Goal: Task Accomplishment & Management: Use online tool/utility

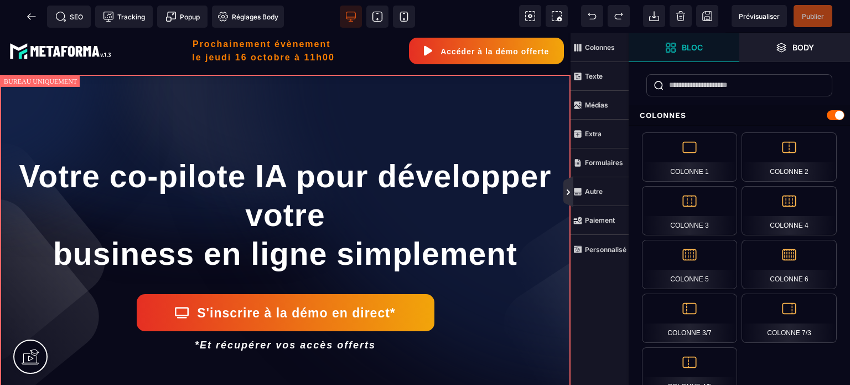
click at [570, 191] on icon at bounding box center [568, 192] width 9 height 9
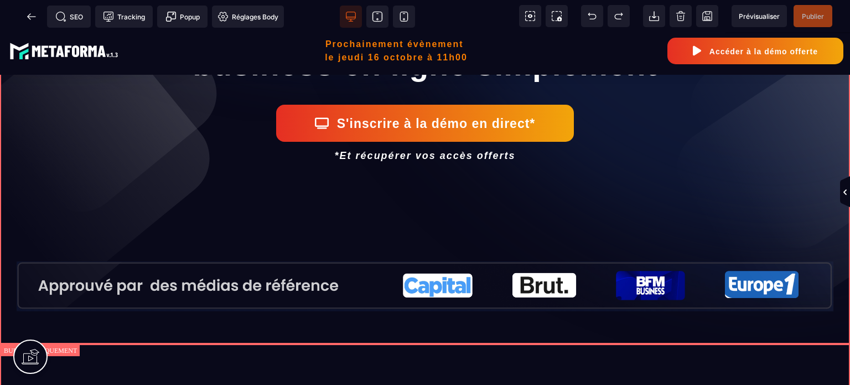
scroll to position [144, 0]
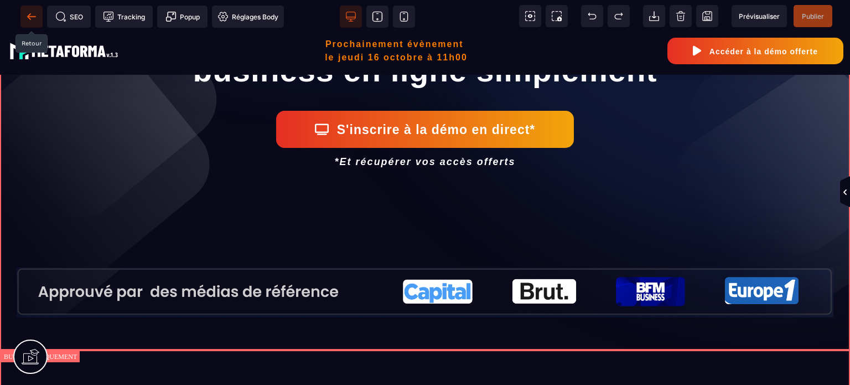
click at [27, 16] on icon at bounding box center [31, 16] width 8 height 1
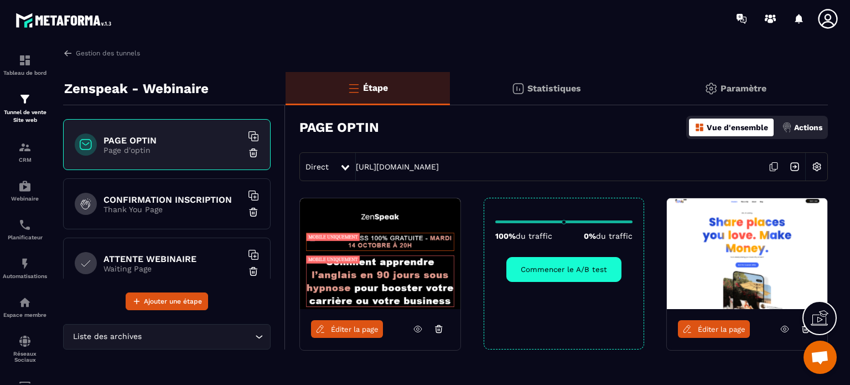
click at [696, 179] on div "Direct [URL][DOMAIN_NAME]" at bounding box center [564, 166] width 529 height 29
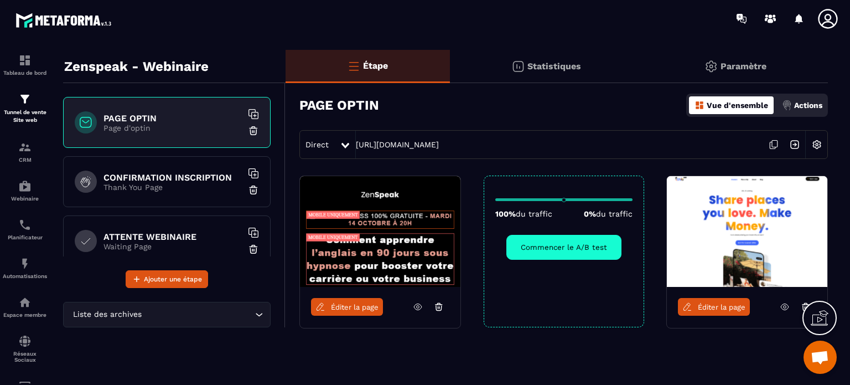
scroll to position [57, 0]
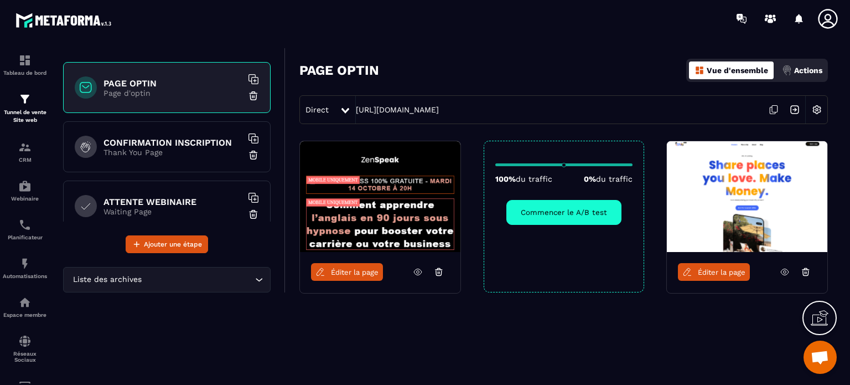
click at [804, 272] on icon at bounding box center [806, 272] width 10 height 10
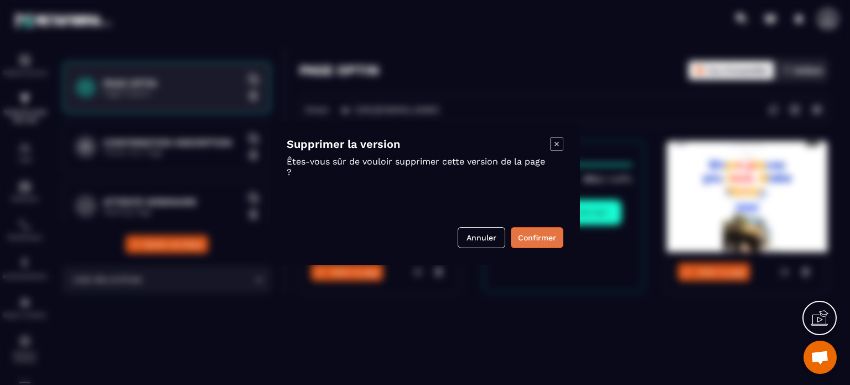
click at [545, 236] on button "Confirmer" at bounding box center [537, 237] width 53 height 21
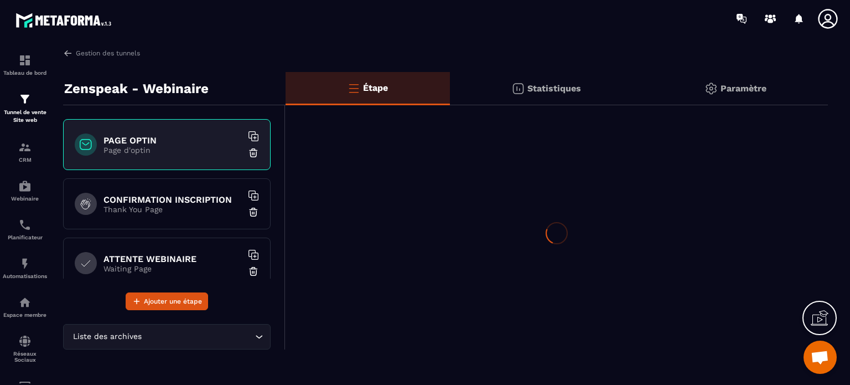
scroll to position [0, 0]
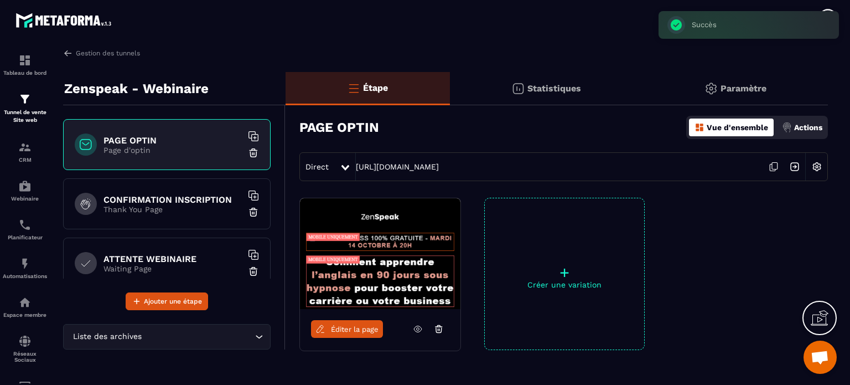
click at [543, 265] on p "+" at bounding box center [564, 273] width 159 height 16
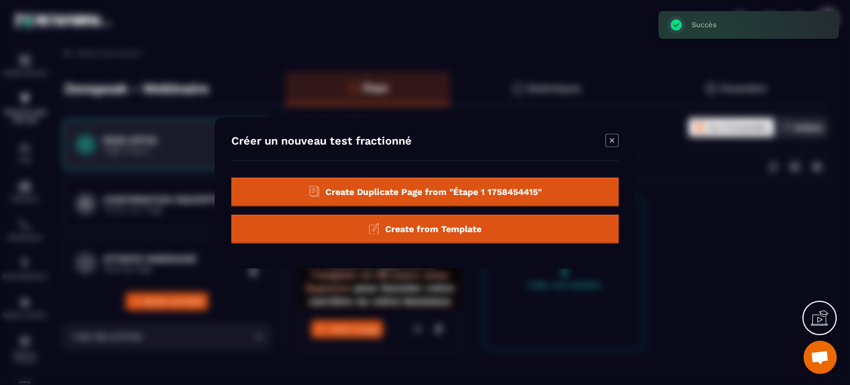
click at [489, 228] on div "Create from Template" at bounding box center [425, 228] width 388 height 29
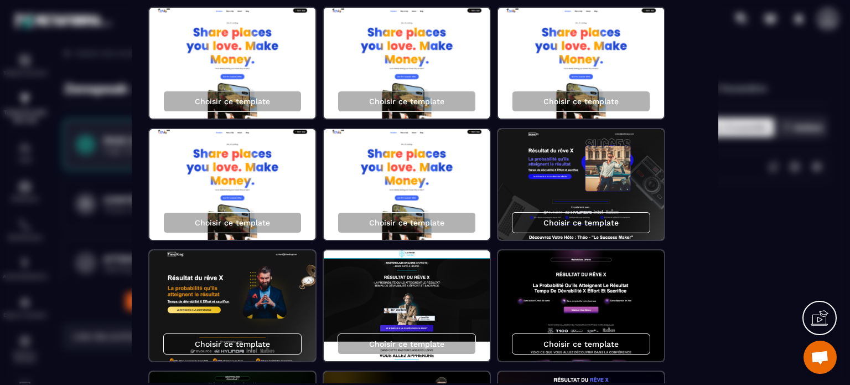
scroll to position [761, 0]
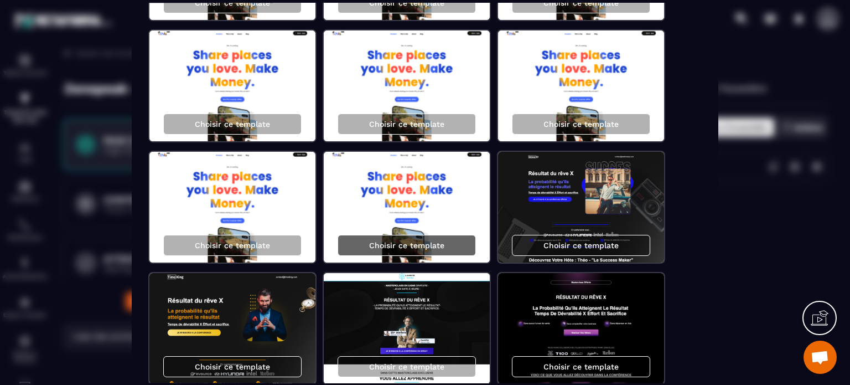
click at [388, 245] on p "Choisir ce template" at bounding box center [406, 245] width 75 height 9
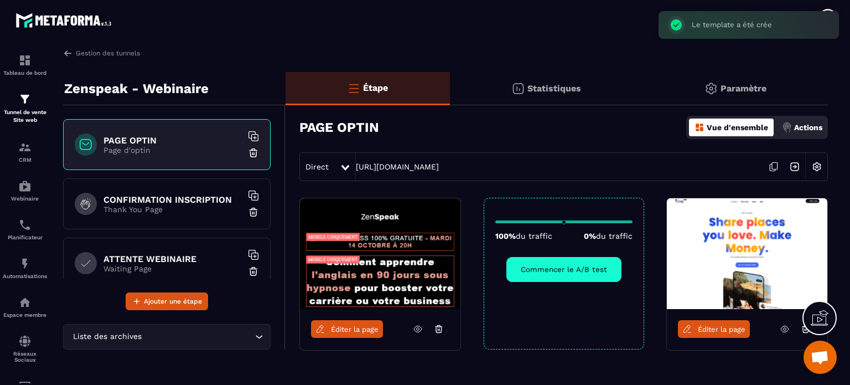
click at [784, 329] on icon at bounding box center [785, 329] width 10 height 10
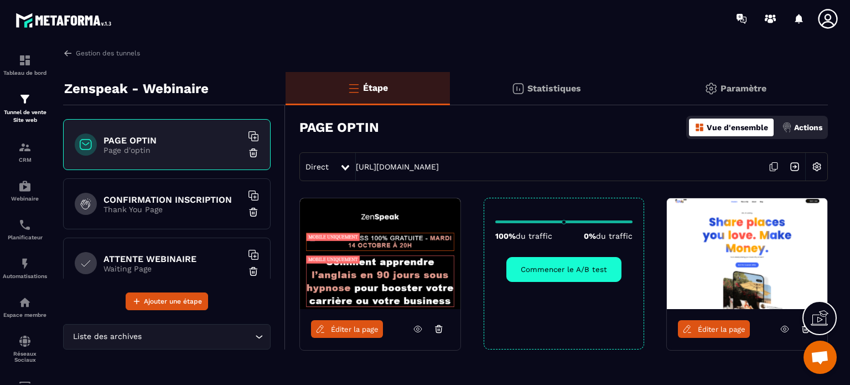
click at [802, 331] on icon at bounding box center [806, 329] width 10 height 10
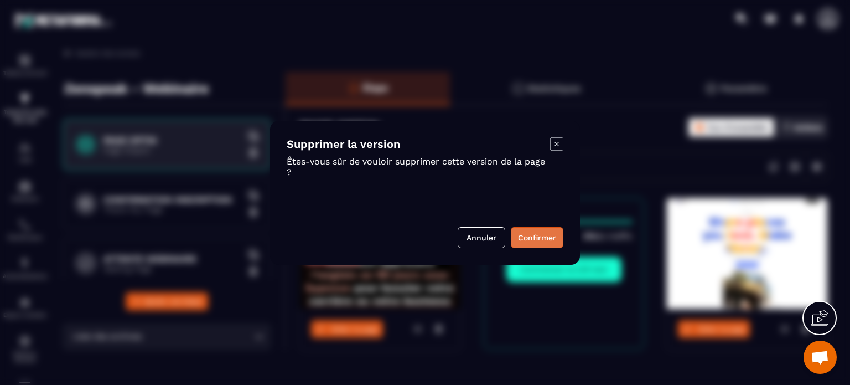
click at [556, 233] on button "Confirmer" at bounding box center [537, 237] width 53 height 21
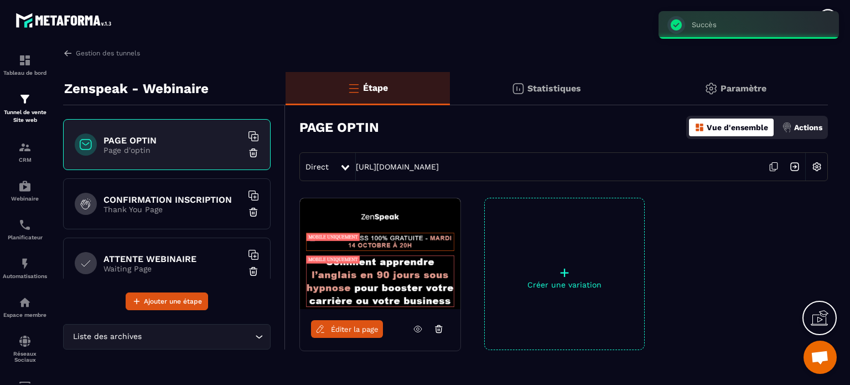
click at [582, 276] on p "+" at bounding box center [564, 273] width 159 height 16
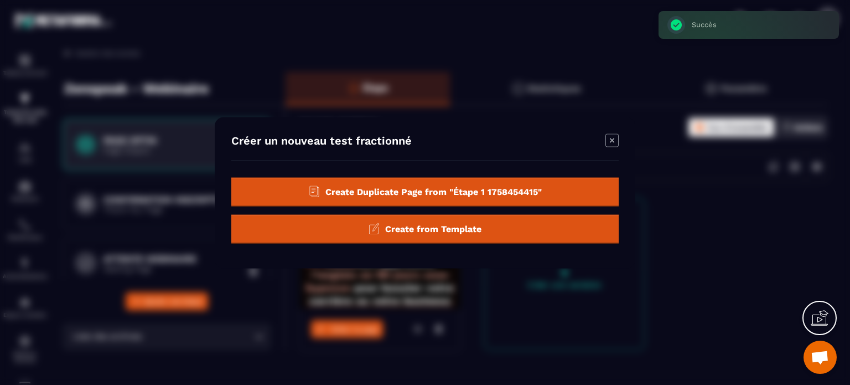
click at [452, 235] on div "Create from Template" at bounding box center [425, 228] width 388 height 29
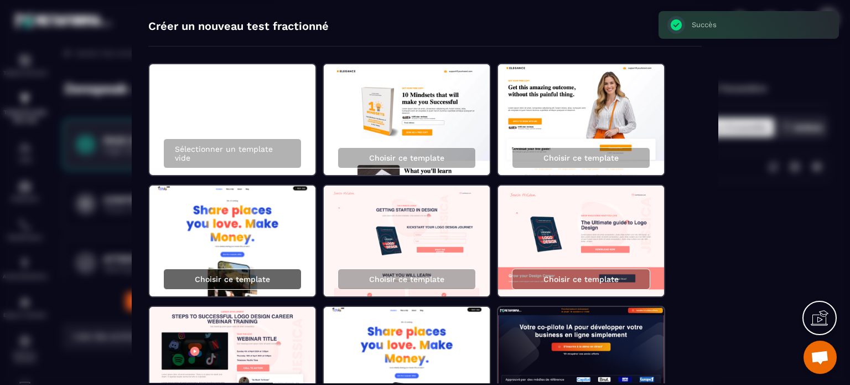
click at [252, 283] on div "Choisir ce template" at bounding box center [232, 278] width 138 height 21
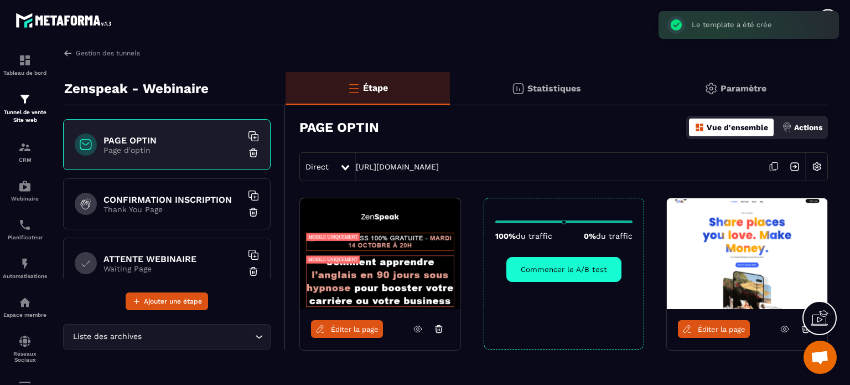
click at [789, 331] on icon at bounding box center [785, 329] width 10 height 10
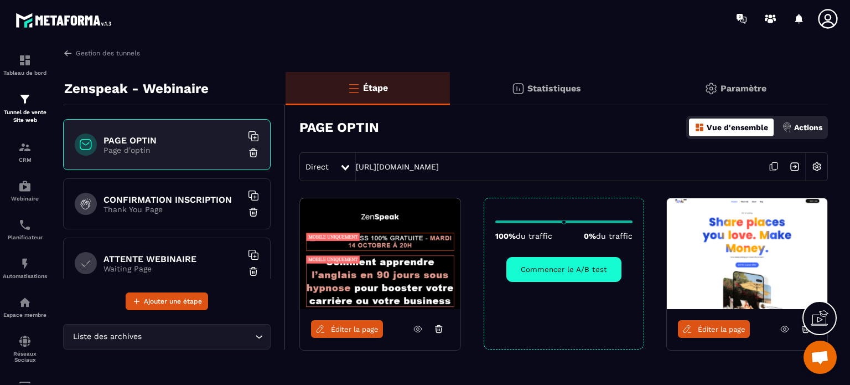
click at [804, 330] on div at bounding box center [820, 318] width 34 height 34
click at [802, 328] on icon at bounding box center [806, 329] width 10 height 10
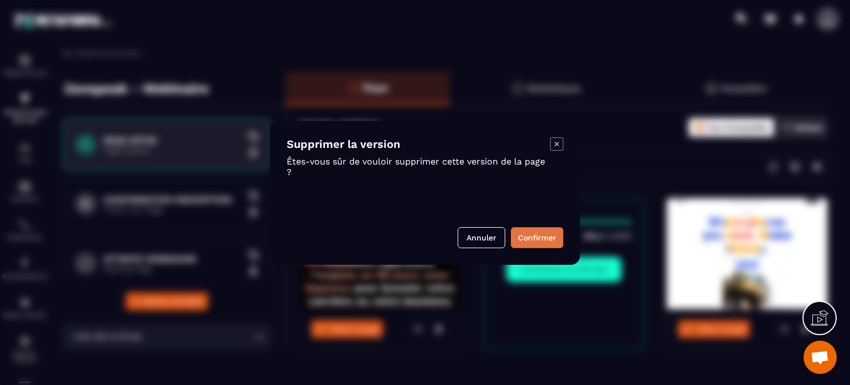
click at [523, 237] on button "Confirmer" at bounding box center [537, 237] width 53 height 21
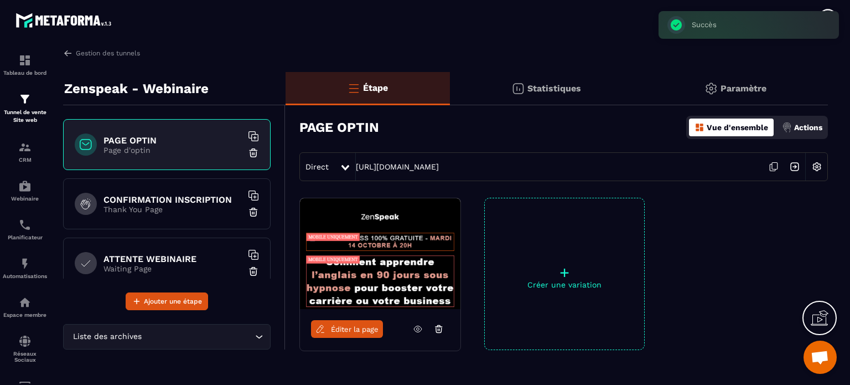
click at [585, 287] on p "Créer une variation" at bounding box center [564, 284] width 159 height 9
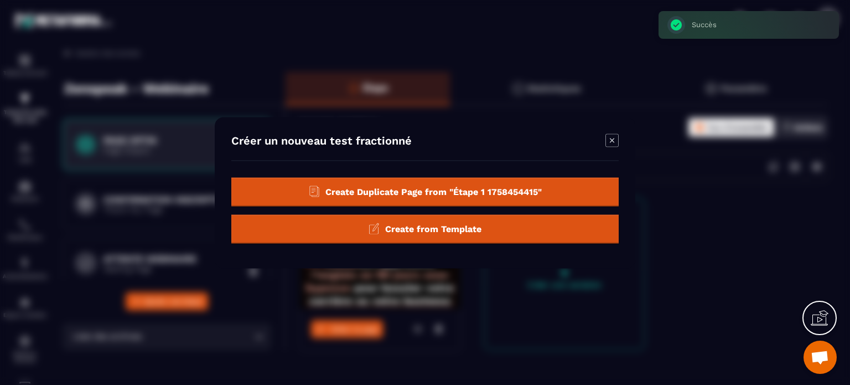
click at [452, 225] on span "Create from Template" at bounding box center [433, 228] width 96 height 11
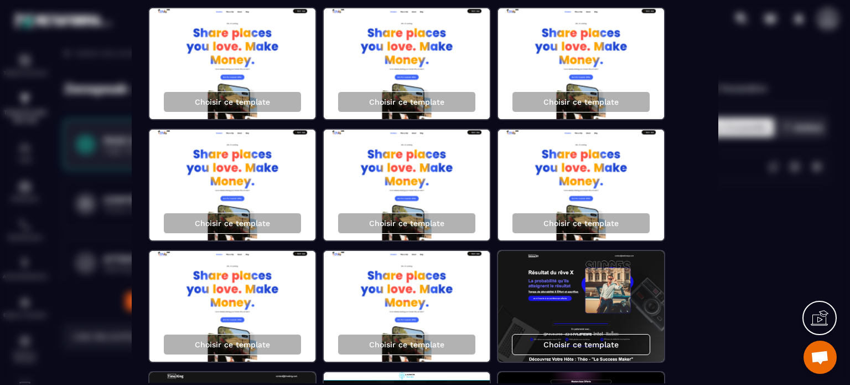
scroll to position [664, 0]
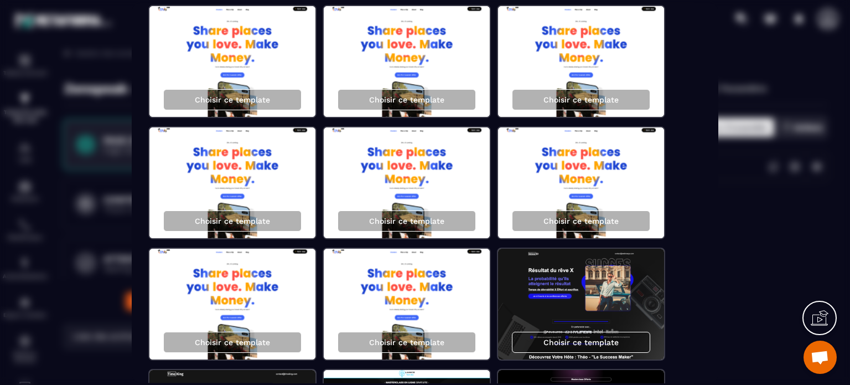
click at [763, 290] on div "Modal window" at bounding box center [425, 192] width 850 height 385
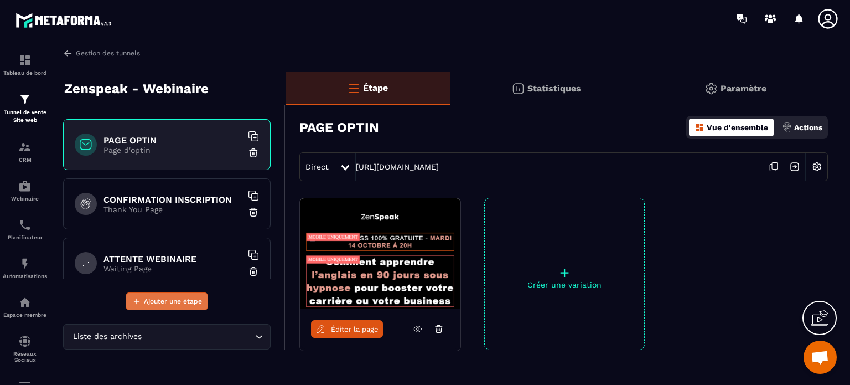
click at [183, 300] on span "Ajouter une étape" at bounding box center [173, 301] width 58 height 11
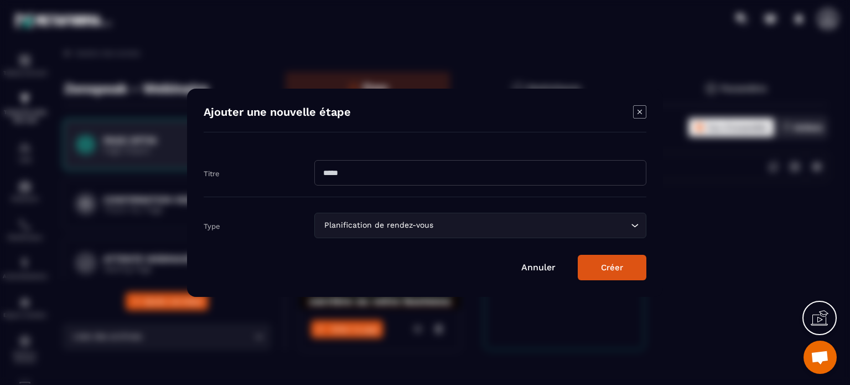
click at [380, 176] on input "Modal window" at bounding box center [480, 172] width 332 height 25
type input "*****"
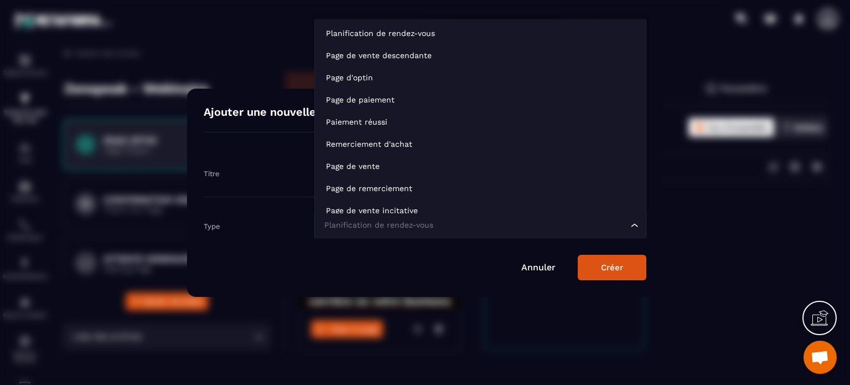
click at [342, 218] on div "Planification de rendez-vous Loading..." at bounding box center [480, 225] width 332 height 25
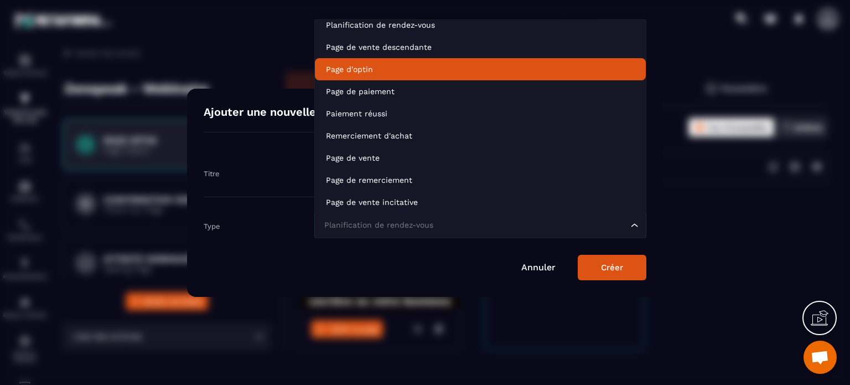
click at [356, 72] on p "Page d'optin" at bounding box center [480, 69] width 309 height 11
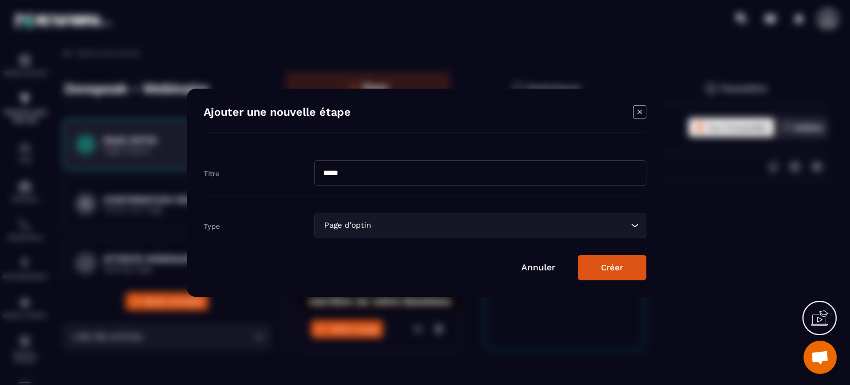
click at [609, 263] on button "Créer" at bounding box center [612, 267] width 69 height 25
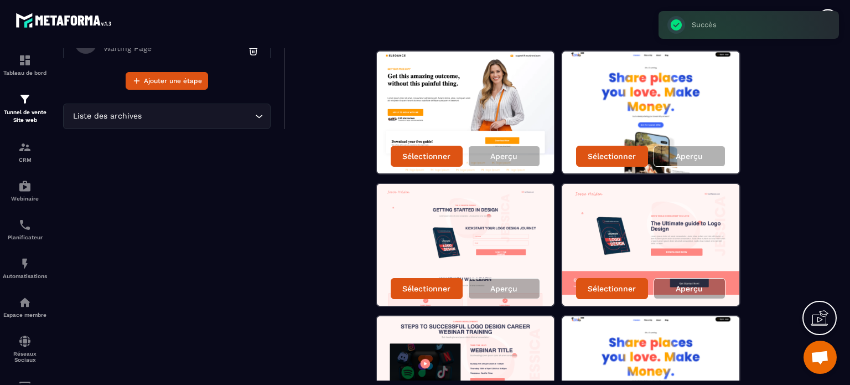
scroll to position [244, 0]
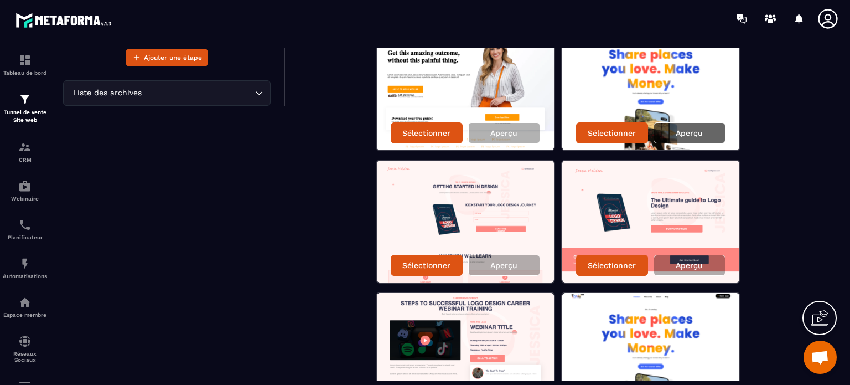
click at [691, 135] on p "Aperçu" at bounding box center [689, 132] width 27 height 9
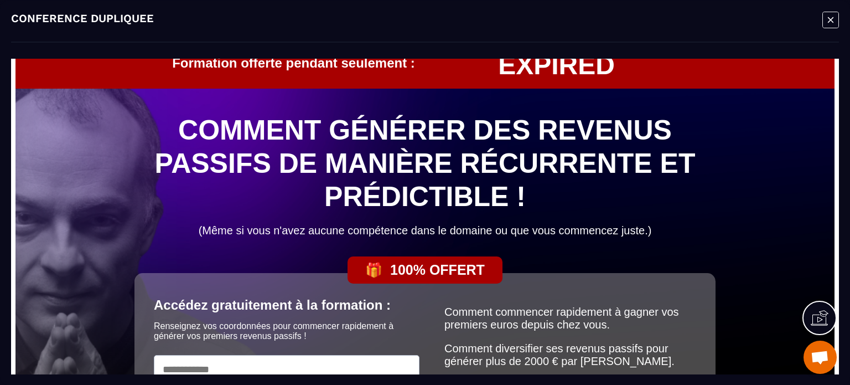
scroll to position [0, 0]
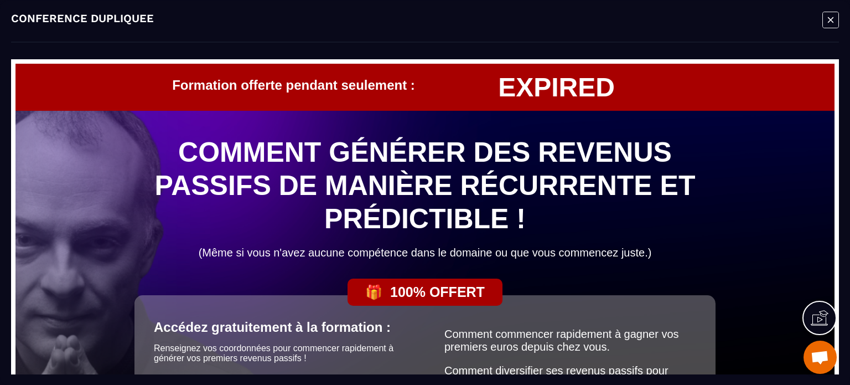
click at [830, 22] on icon "Modal window" at bounding box center [831, 19] width 17 height 17
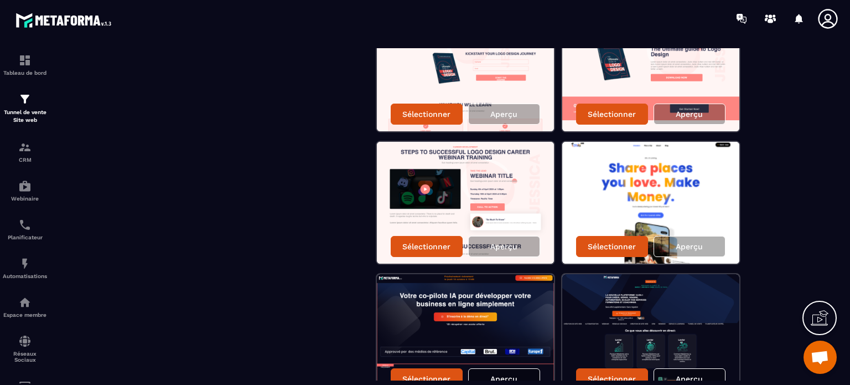
scroll to position [399, 0]
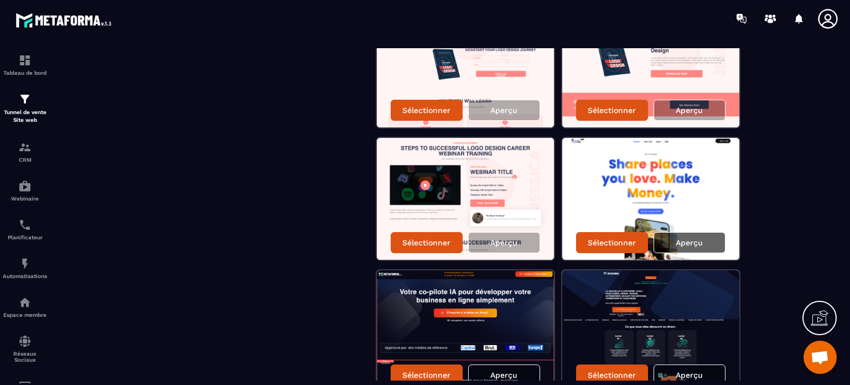
click at [706, 241] on div "Aperçu" at bounding box center [690, 242] width 72 height 21
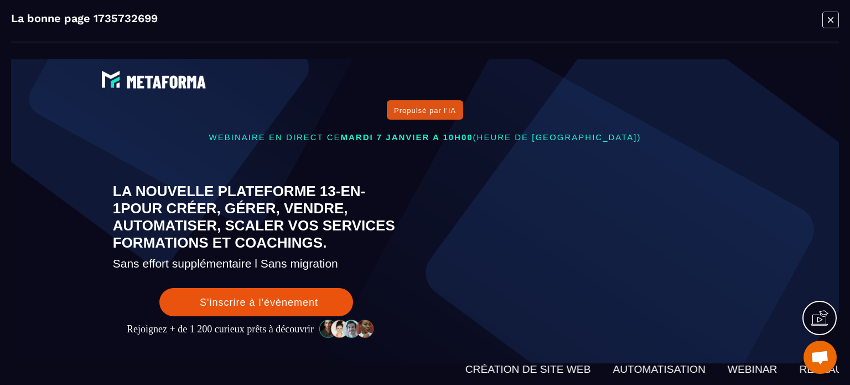
click at [829, 24] on icon "Modal window" at bounding box center [831, 19] width 17 height 17
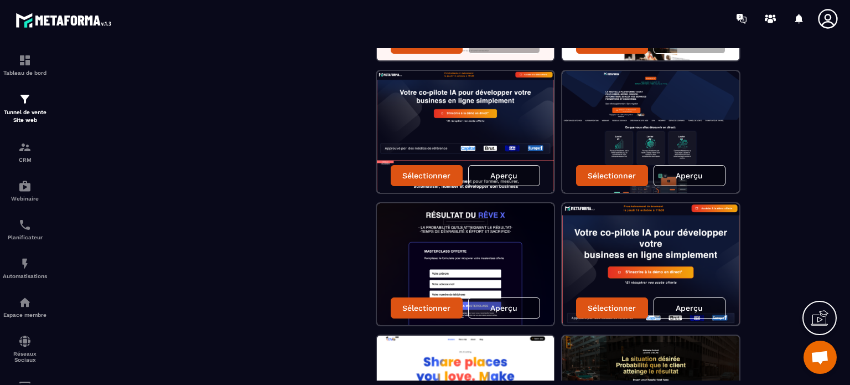
scroll to position [576, 0]
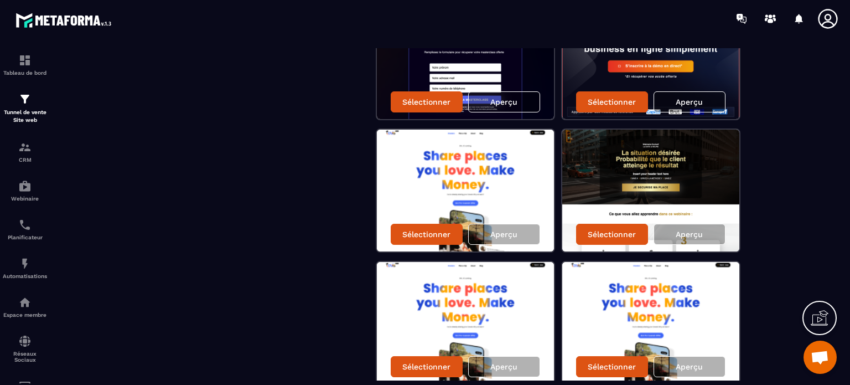
scroll to position [819, 0]
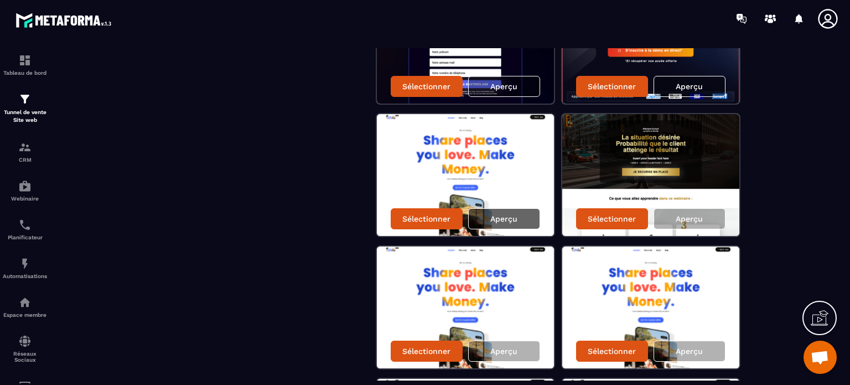
click at [529, 218] on div "Aperçu" at bounding box center [504, 218] width 72 height 21
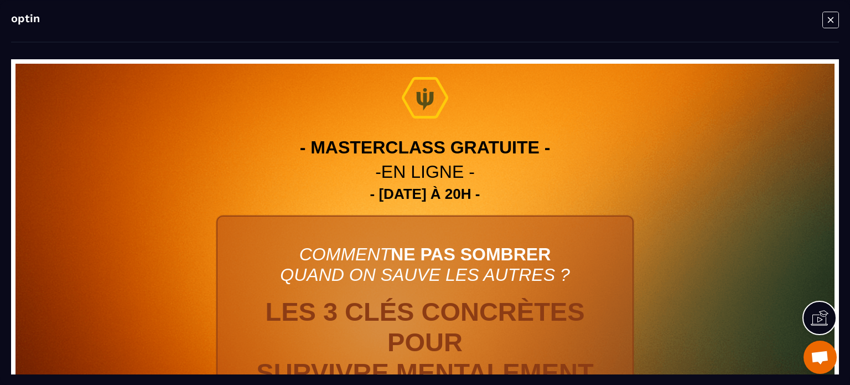
click at [829, 24] on icon "Modal window" at bounding box center [831, 19] width 17 height 17
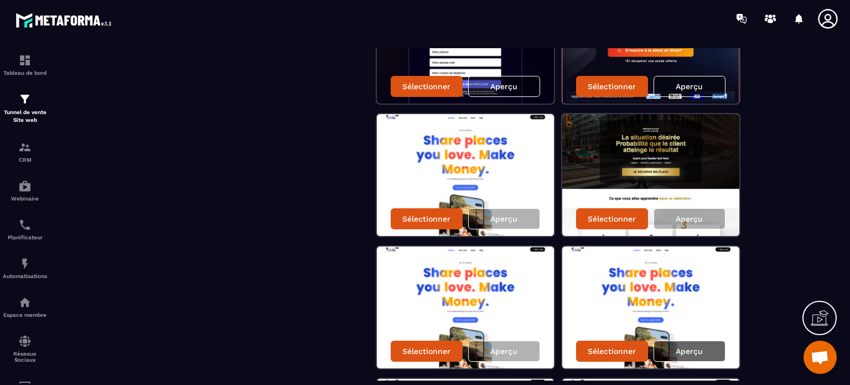
click at [694, 342] on div "Aperçu" at bounding box center [690, 350] width 72 height 21
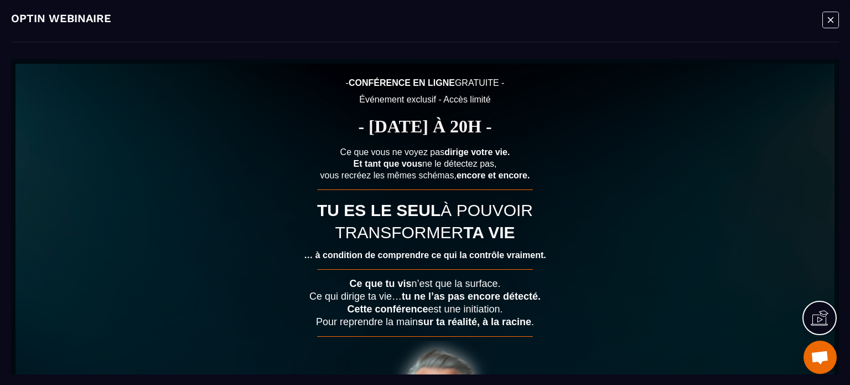
click at [830, 18] on icon "Modal window" at bounding box center [831, 19] width 17 height 17
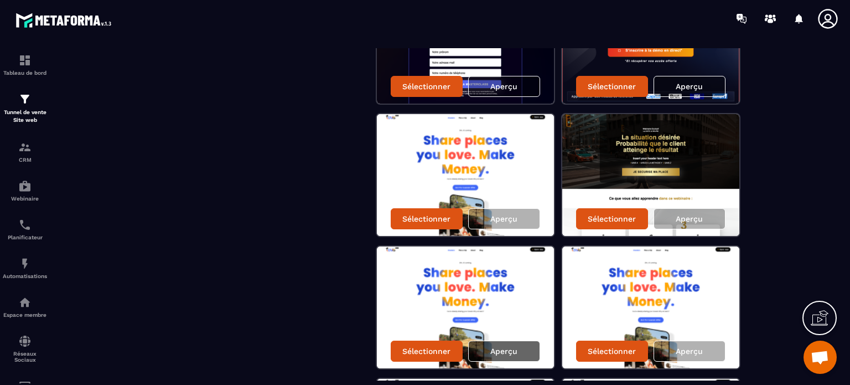
click at [515, 348] on p "Aperçu" at bounding box center [503, 351] width 27 height 9
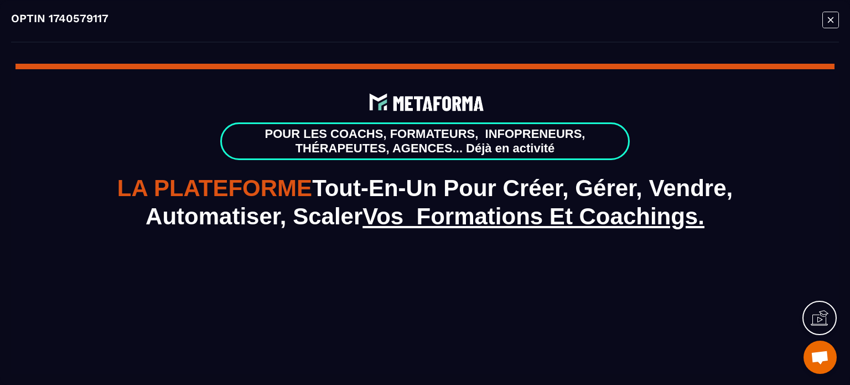
click at [828, 18] on icon "Modal window" at bounding box center [831, 19] width 17 height 17
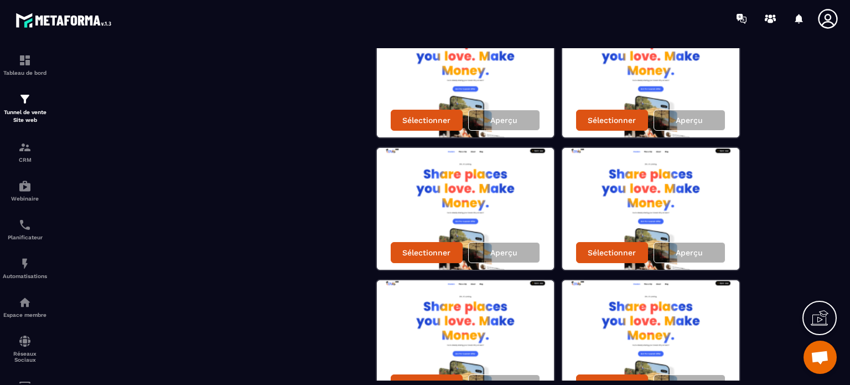
scroll to position [1063, 0]
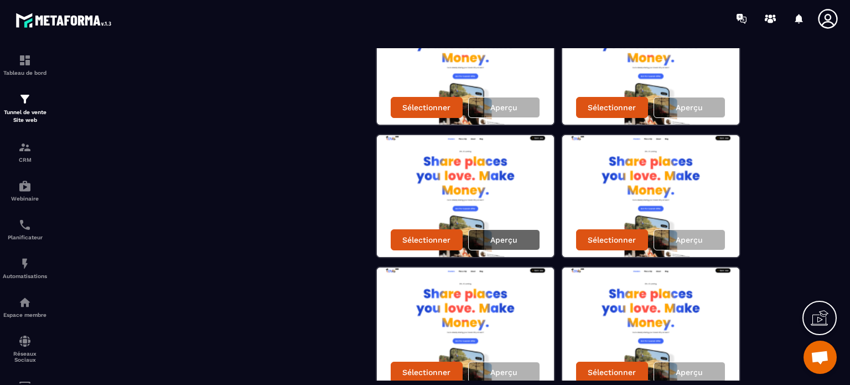
click at [498, 235] on p "Aperçu" at bounding box center [503, 239] width 27 height 9
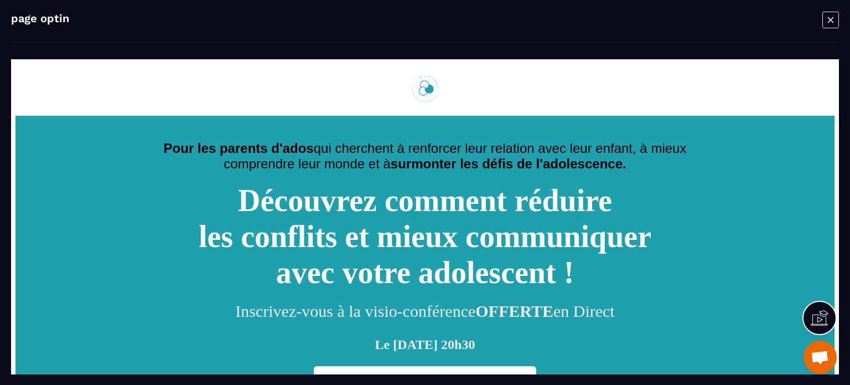
scroll to position [0, 0]
click at [829, 16] on icon "Modal window" at bounding box center [831, 19] width 17 height 17
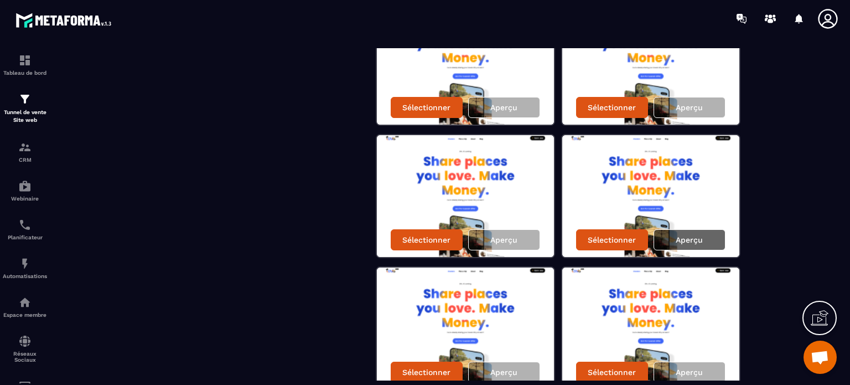
click at [696, 239] on p "Aperçu" at bounding box center [689, 239] width 27 height 9
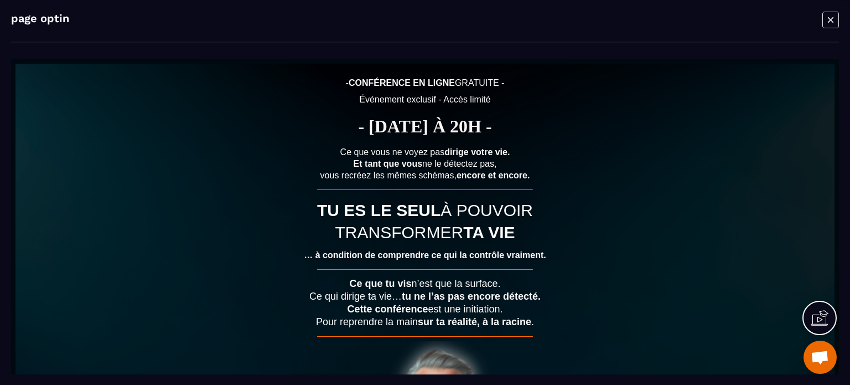
click at [834, 18] on icon "Modal window" at bounding box center [831, 19] width 17 height 17
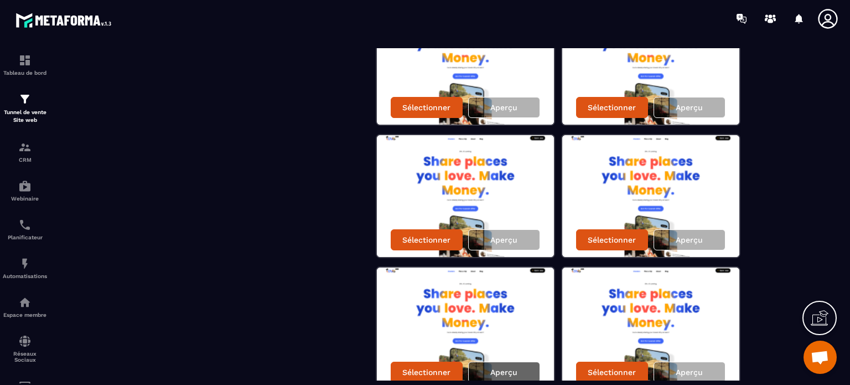
click at [509, 368] on p "Aperçu" at bounding box center [503, 372] width 27 height 9
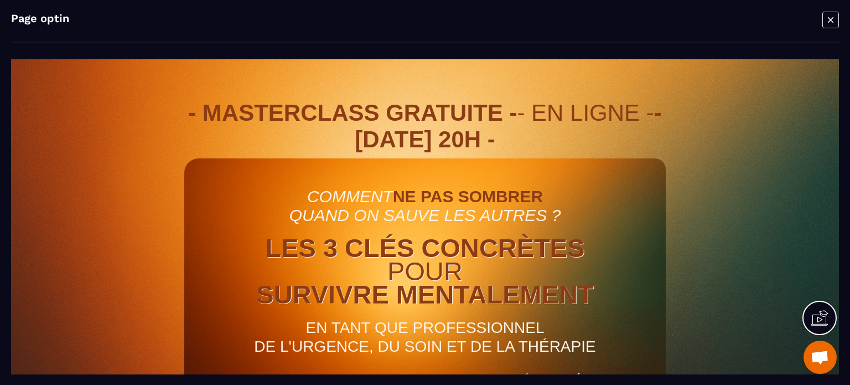
click at [834, 20] on icon "Modal window" at bounding box center [831, 19] width 17 height 17
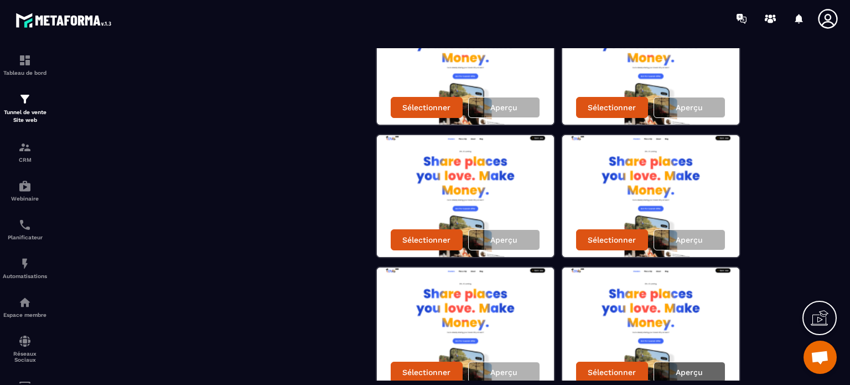
click at [693, 375] on div "Aperçu" at bounding box center [690, 372] width 72 height 21
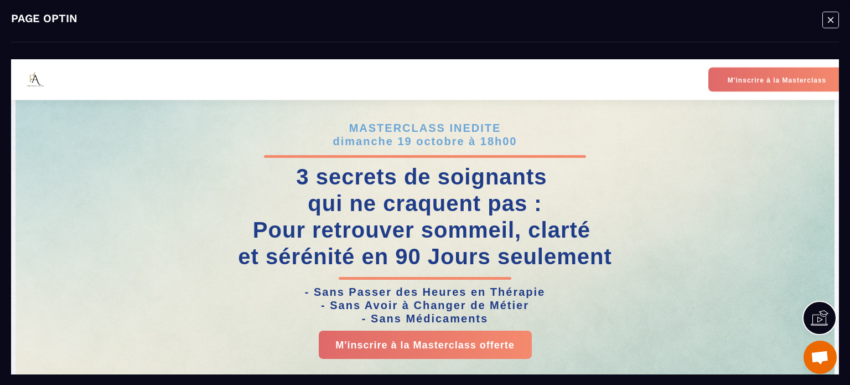
click at [829, 16] on icon "Modal window" at bounding box center [831, 19] width 17 height 17
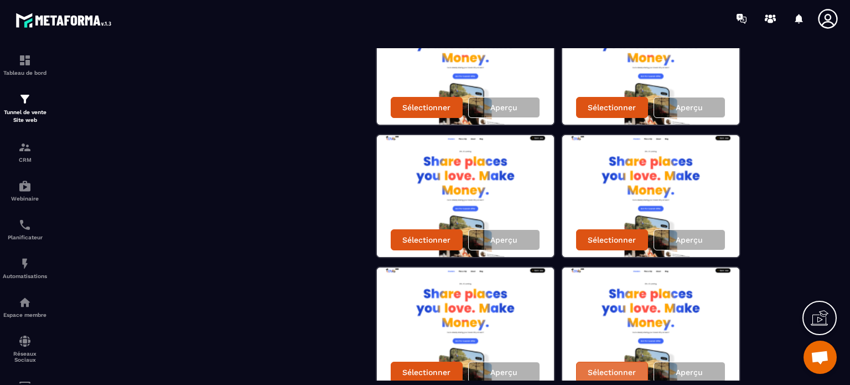
click at [623, 368] on p "Sélectionner" at bounding box center [612, 372] width 48 height 9
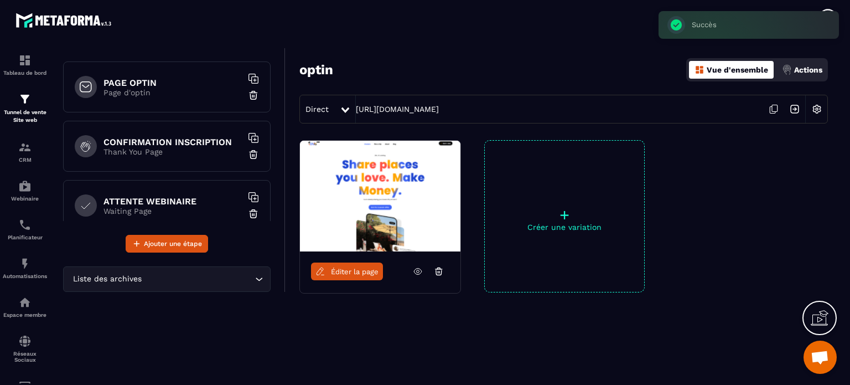
click at [344, 271] on span "Éditer la page" at bounding box center [355, 271] width 48 height 8
